Goal: Transaction & Acquisition: Purchase product/service

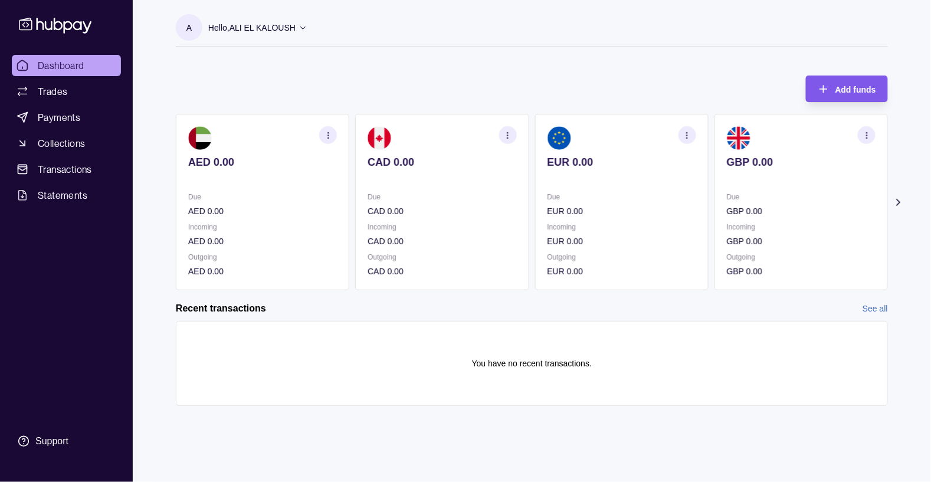
click at [855, 91] on span "Add funds" at bounding box center [855, 89] width 41 height 9
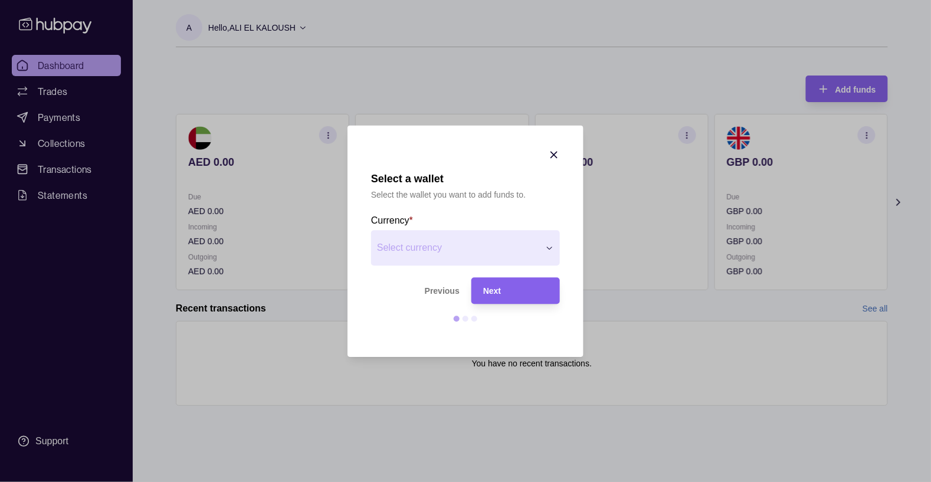
click at [532, 251] on span "Select currency" at bounding box center [458, 248] width 162 height 14
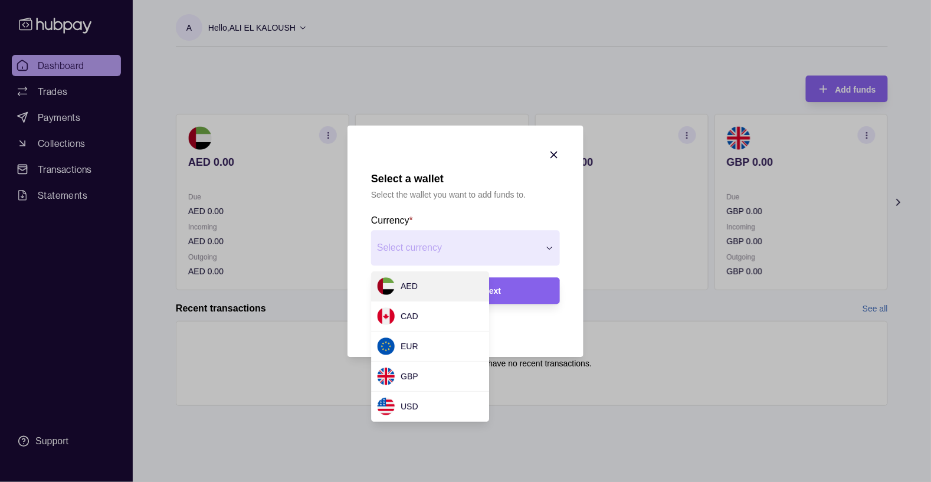
click at [432, 293] on div "AED" at bounding box center [430, 286] width 118 height 30
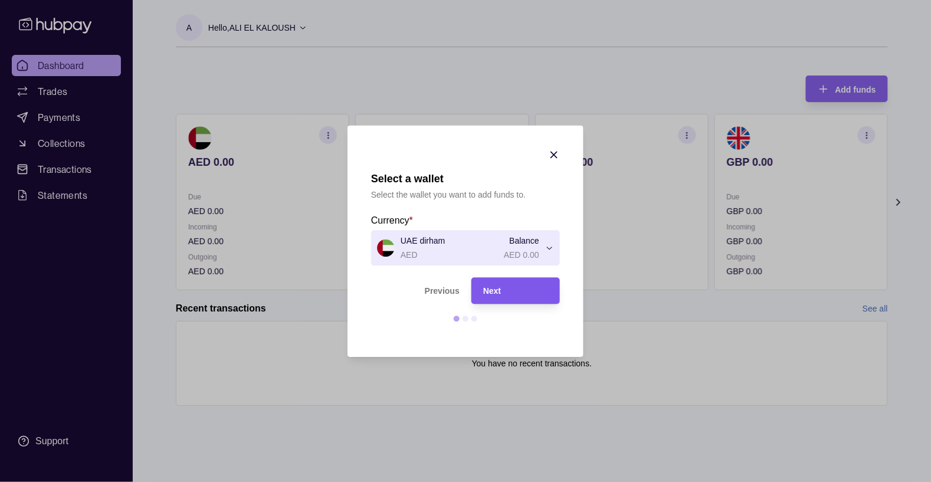
click at [526, 297] on div "Next" at bounding box center [515, 291] width 65 height 14
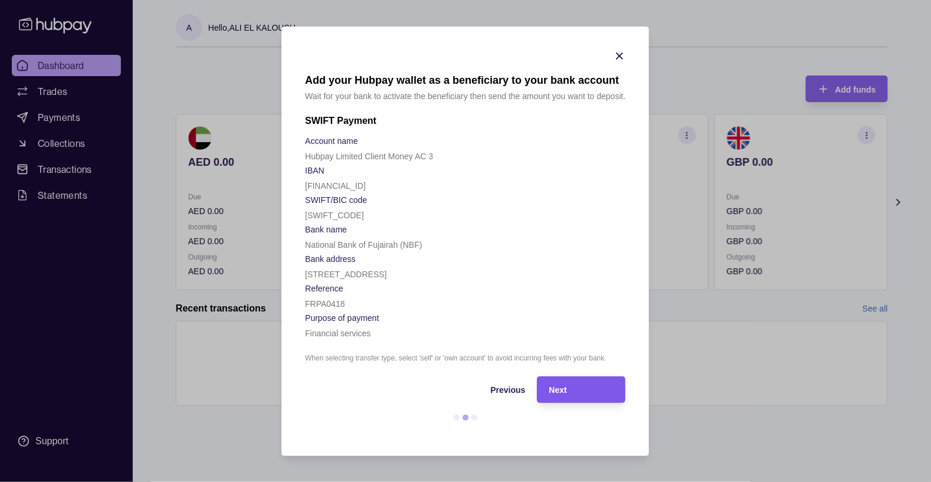
click at [576, 395] on div "Next" at bounding box center [581, 389] width 65 height 14
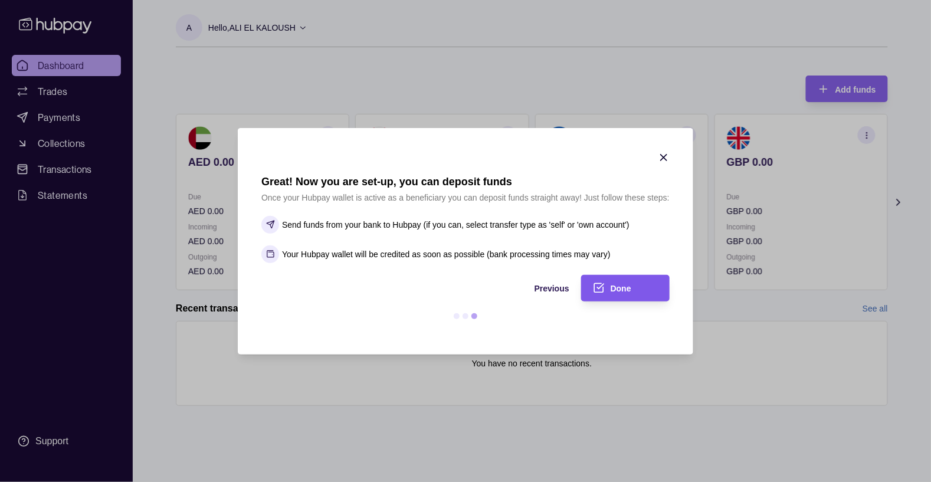
click at [619, 296] on div "Done" at bounding box center [616, 288] width 83 height 27
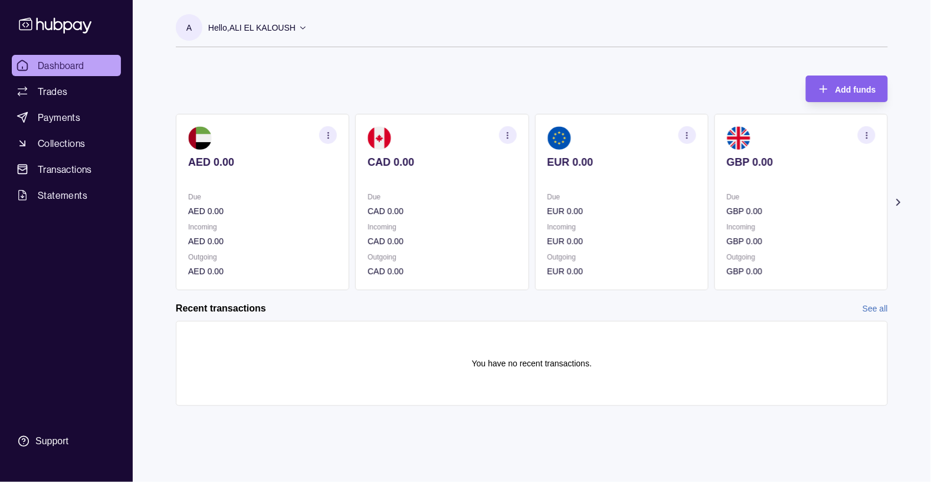
click at [329, 143] on section "button" at bounding box center [328, 135] width 18 height 18
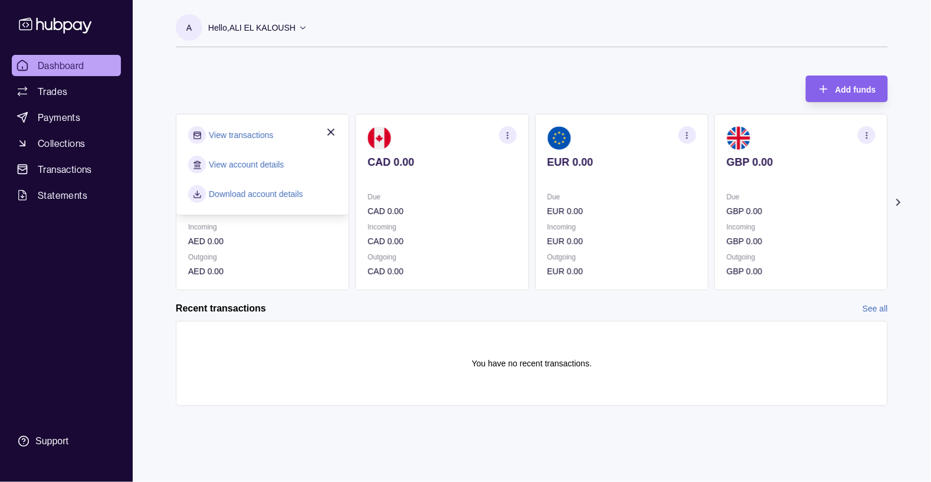
click at [247, 162] on link "View account details" at bounding box center [246, 164] width 75 height 13
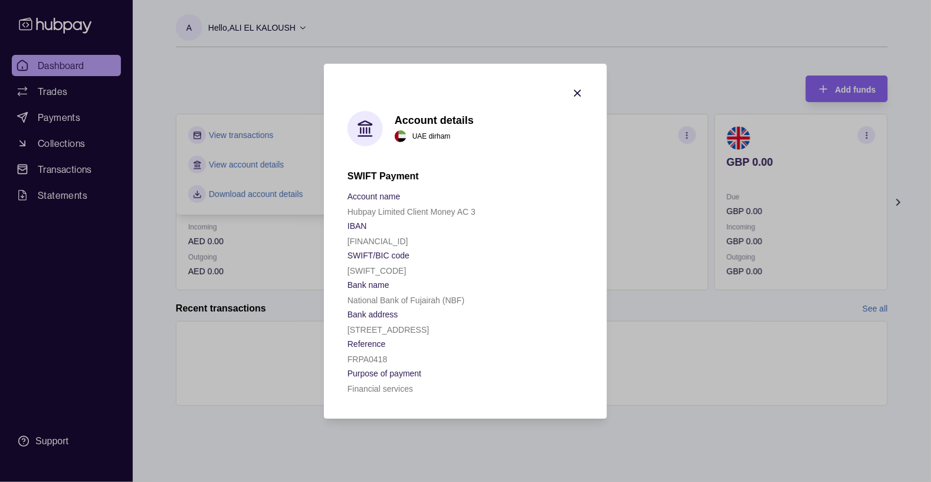
click at [696, 342] on div at bounding box center [465, 241] width 931 height 482
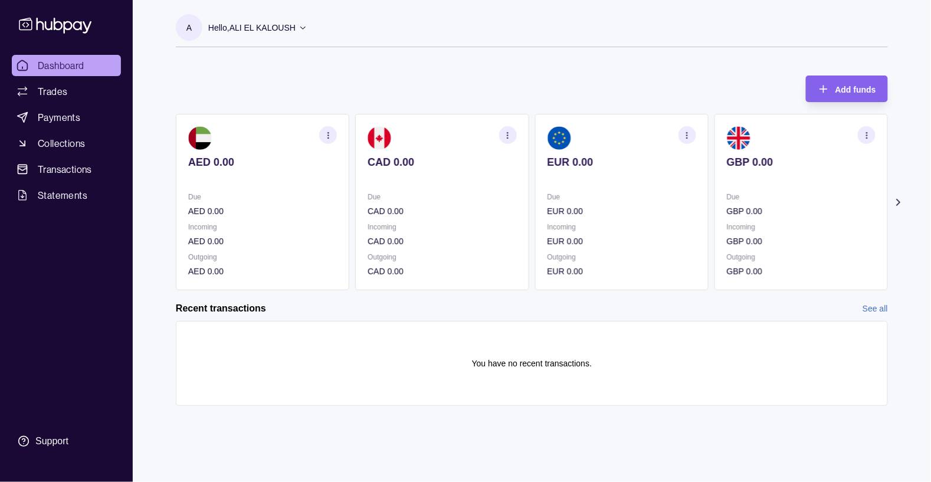
click at [324, 135] on icon "button" at bounding box center [328, 135] width 9 height 9
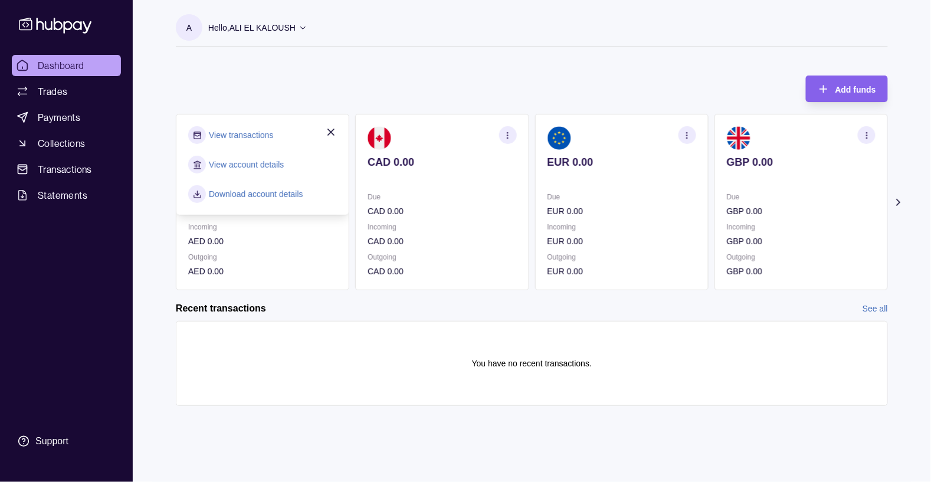
click at [257, 167] on link "View account details" at bounding box center [246, 164] width 75 height 13
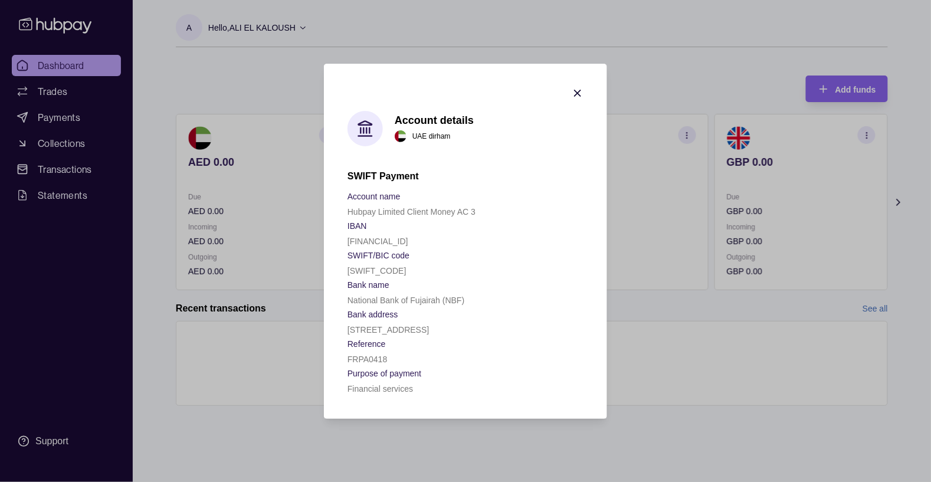
click at [578, 92] on icon "button" at bounding box center [578, 93] width 12 height 12
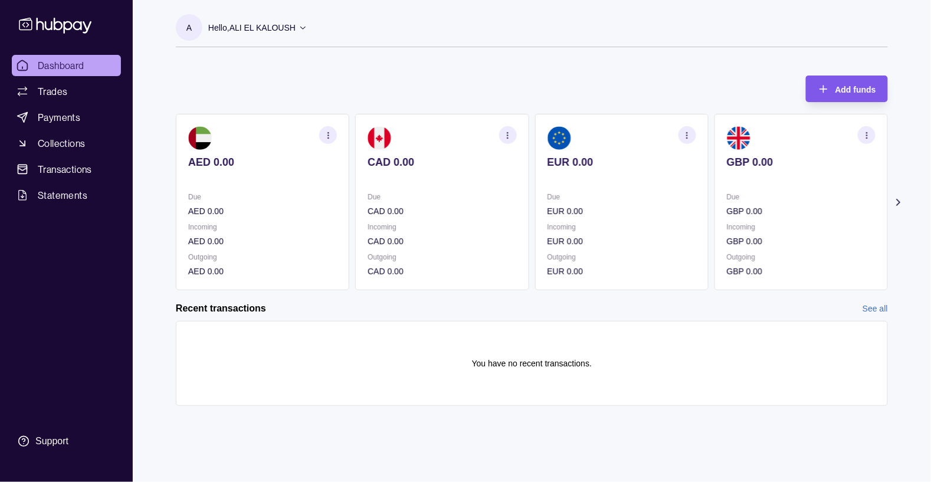
click at [847, 85] on span "Add funds" at bounding box center [855, 89] width 41 height 9
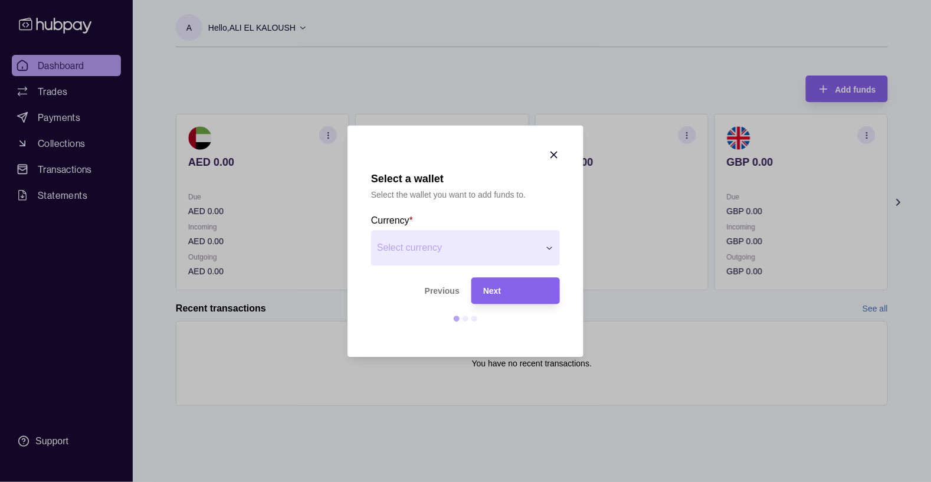
click at [541, 265] on button "Select currency" at bounding box center [465, 247] width 189 height 35
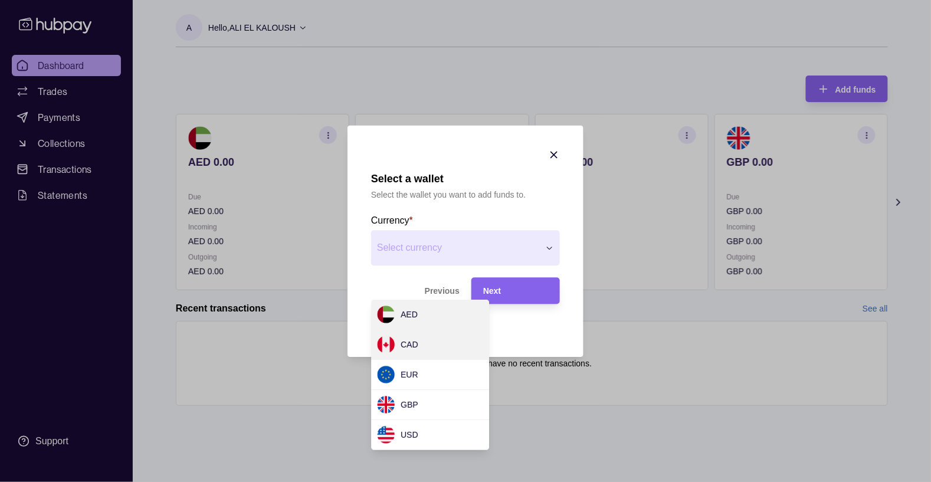
click at [445, 353] on div "CAD" at bounding box center [430, 345] width 118 height 30
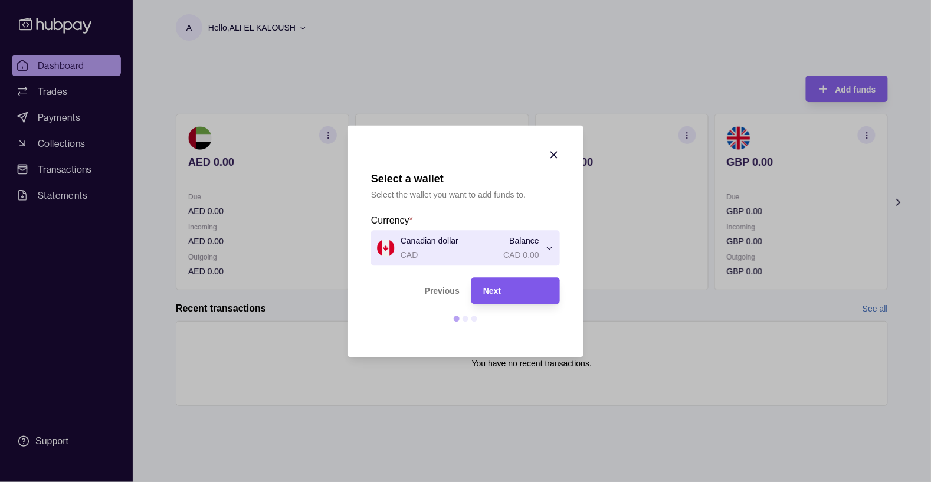
click at [535, 298] on div "Next" at bounding box center [515, 291] width 65 height 14
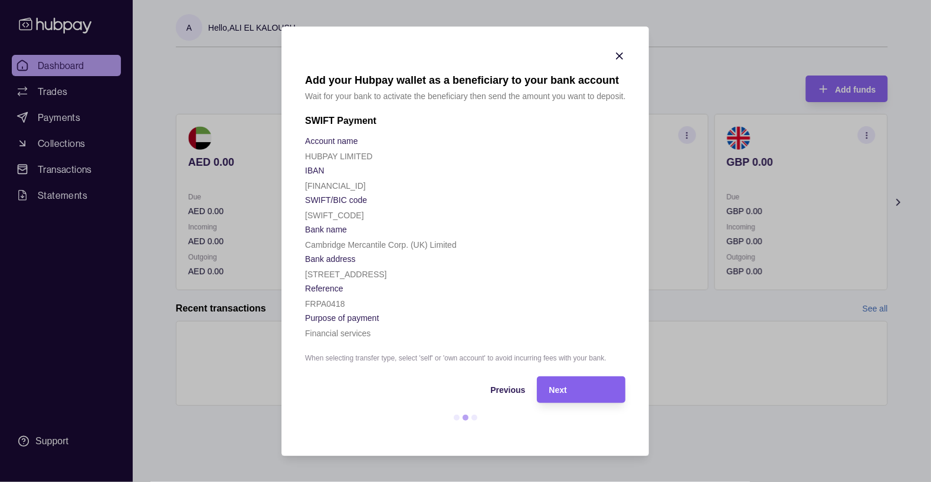
click at [618, 54] on icon "button" at bounding box center [620, 56] width 12 height 12
